Goal: Check status

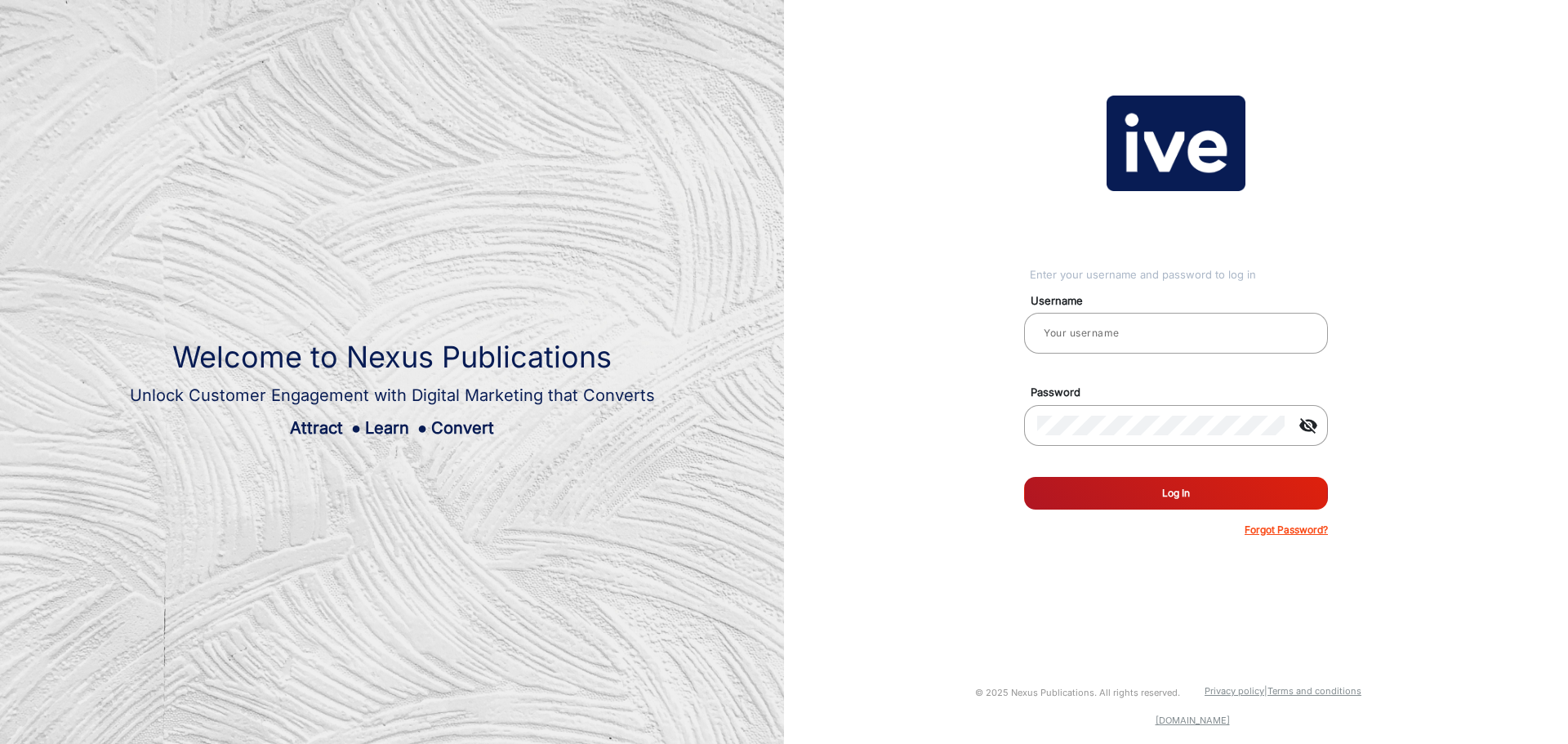
type input "gemcell"
click at [1164, 493] on button "Log In" at bounding box center [1176, 493] width 304 height 33
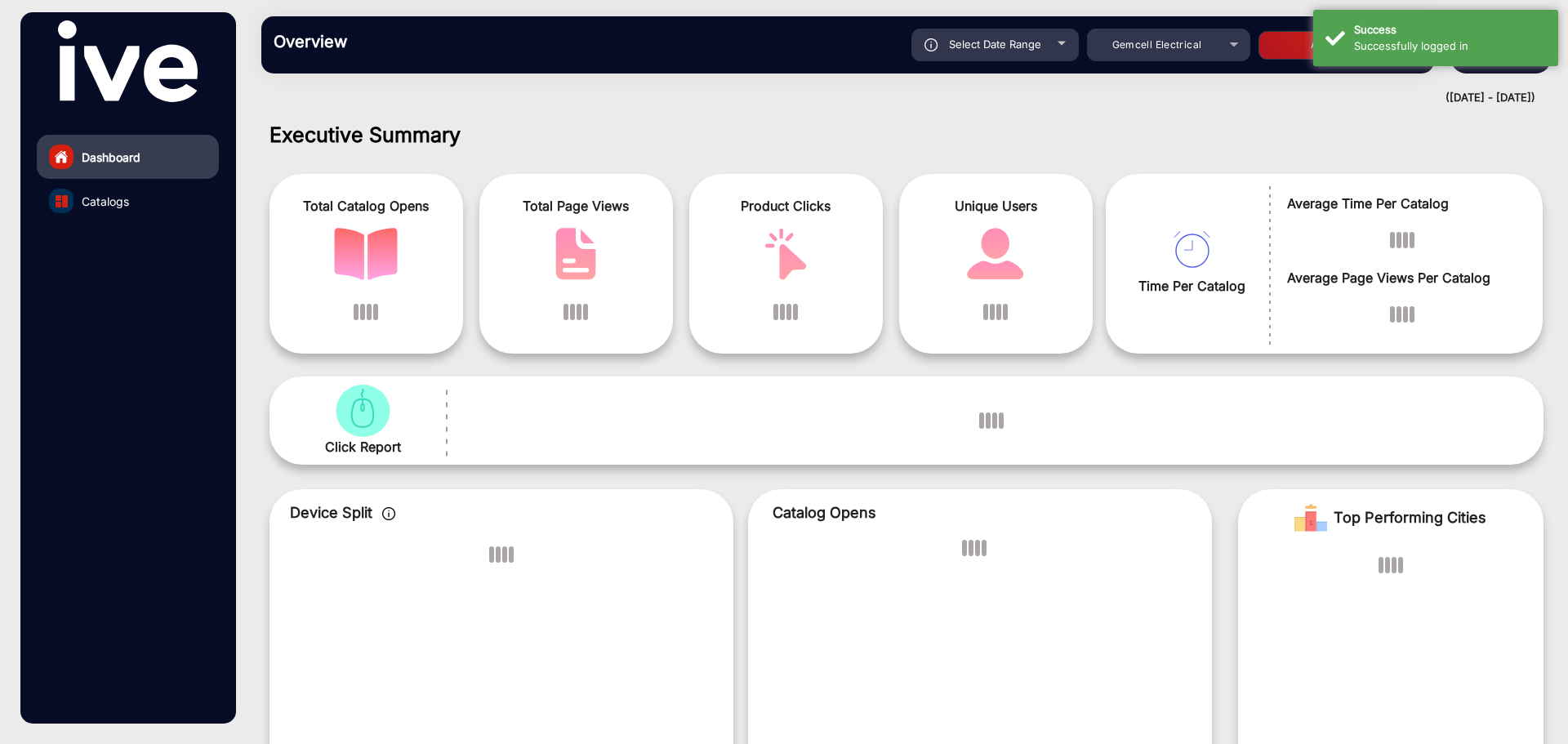
scroll to position [13, 0]
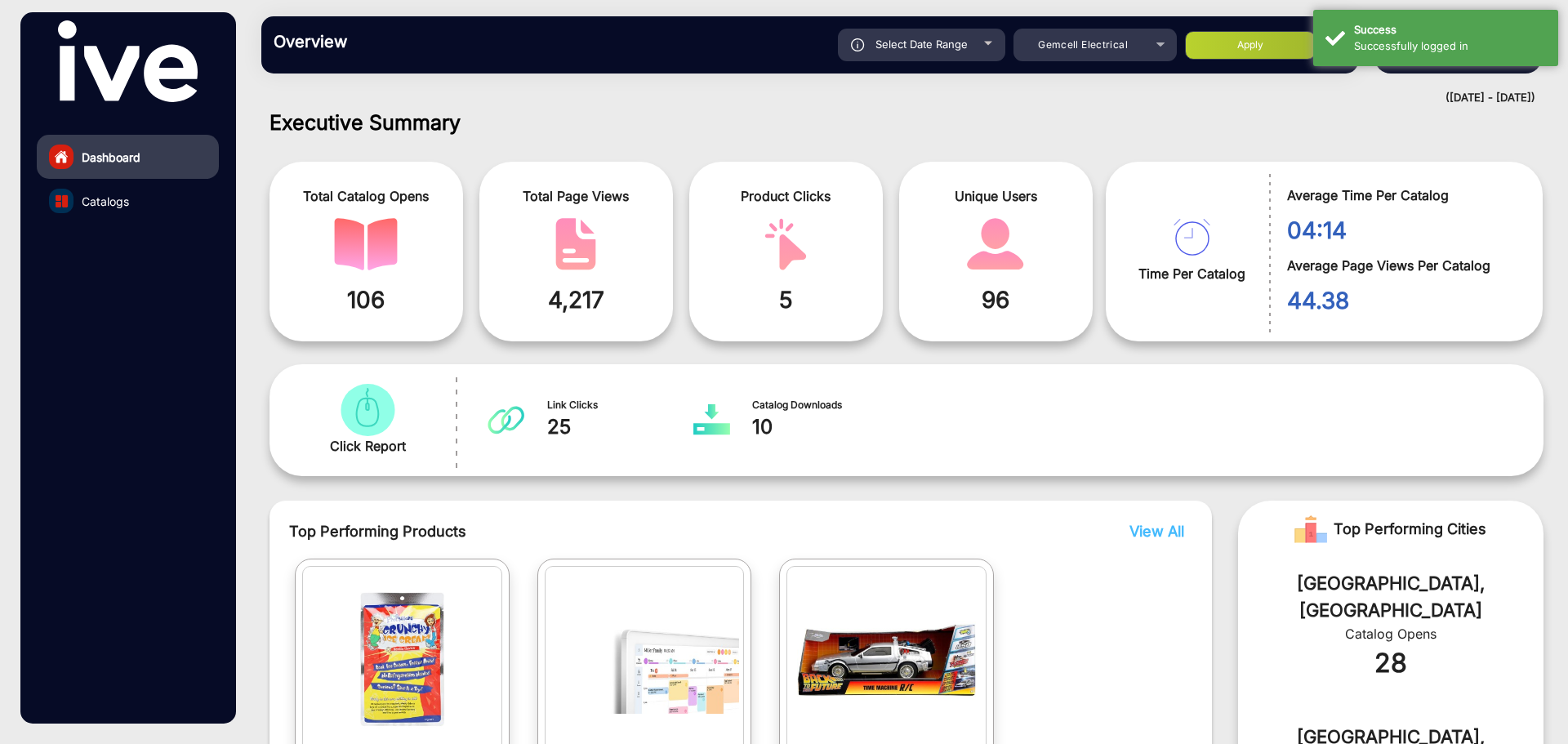
click at [977, 52] on div "Select Date Range" at bounding box center [921, 45] width 167 height 33
type input "[DATE]"
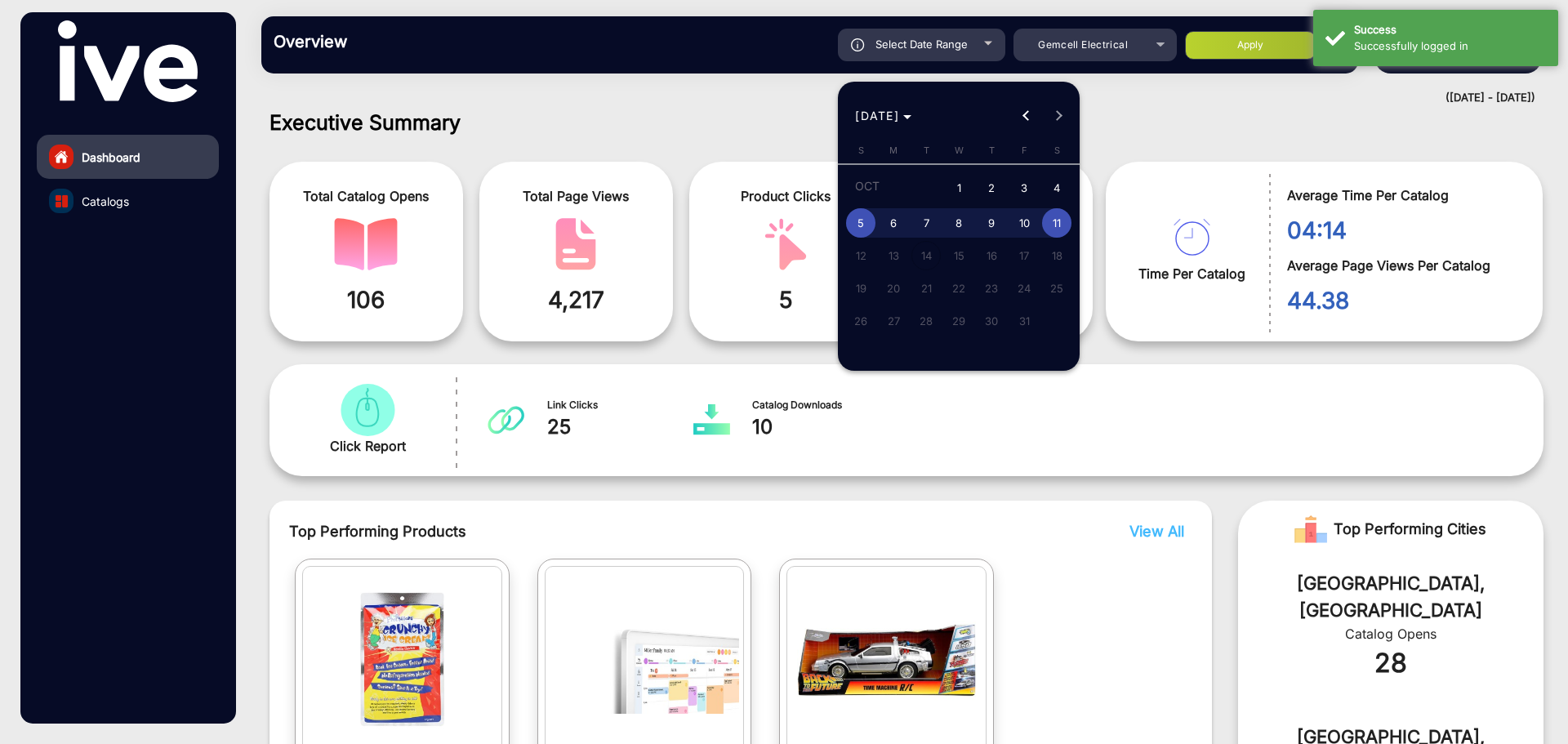
click at [956, 190] on span "1" at bounding box center [959, 189] width 29 height 34
type input "[DATE]"
click at [1056, 223] on span "11" at bounding box center [1056, 223] width 29 height 29
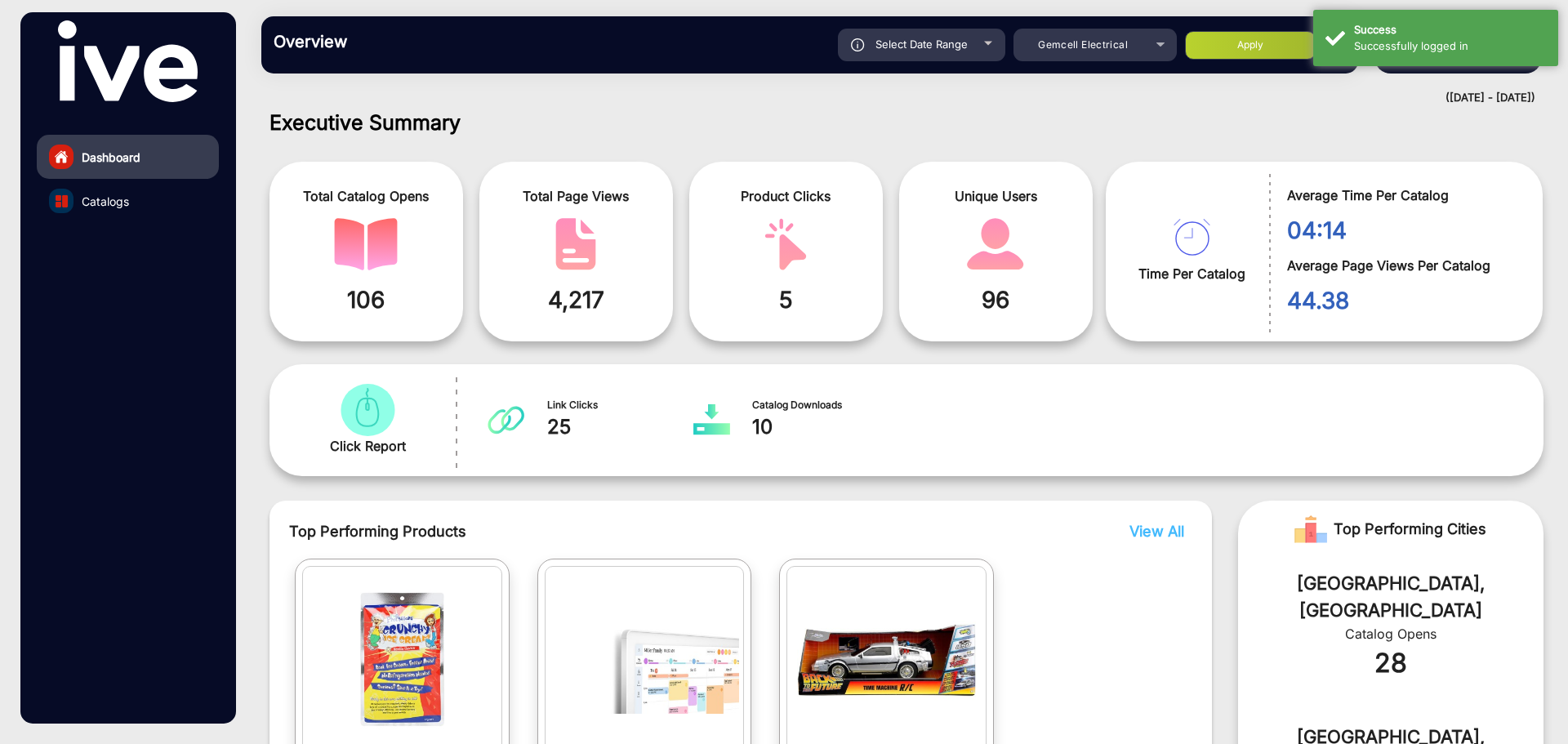
type input "[DATE]"
click at [1241, 44] on button "Apply" at bounding box center [1250, 45] width 131 height 29
type input "[DATE]"
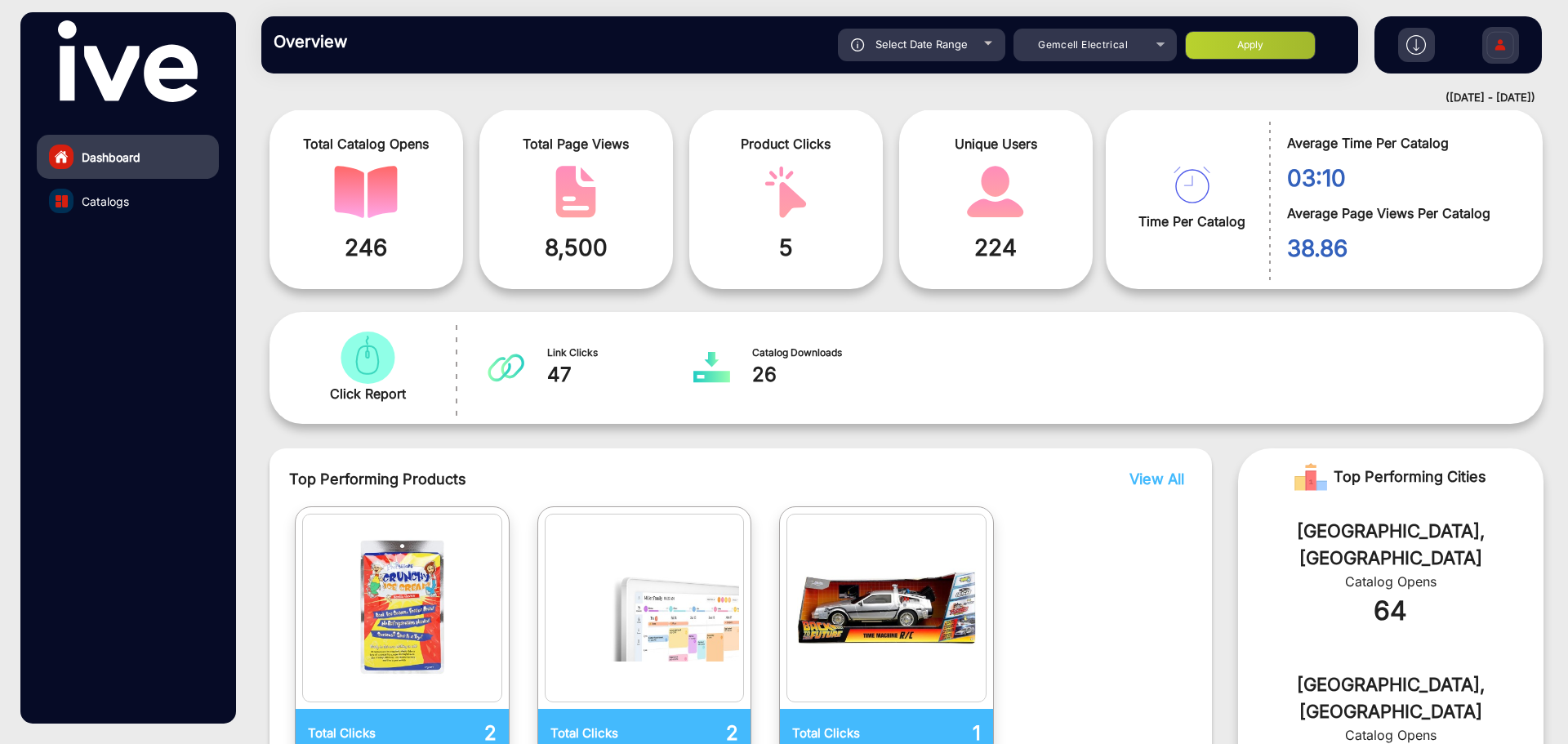
scroll to position [0, 0]
